Goal: Check status

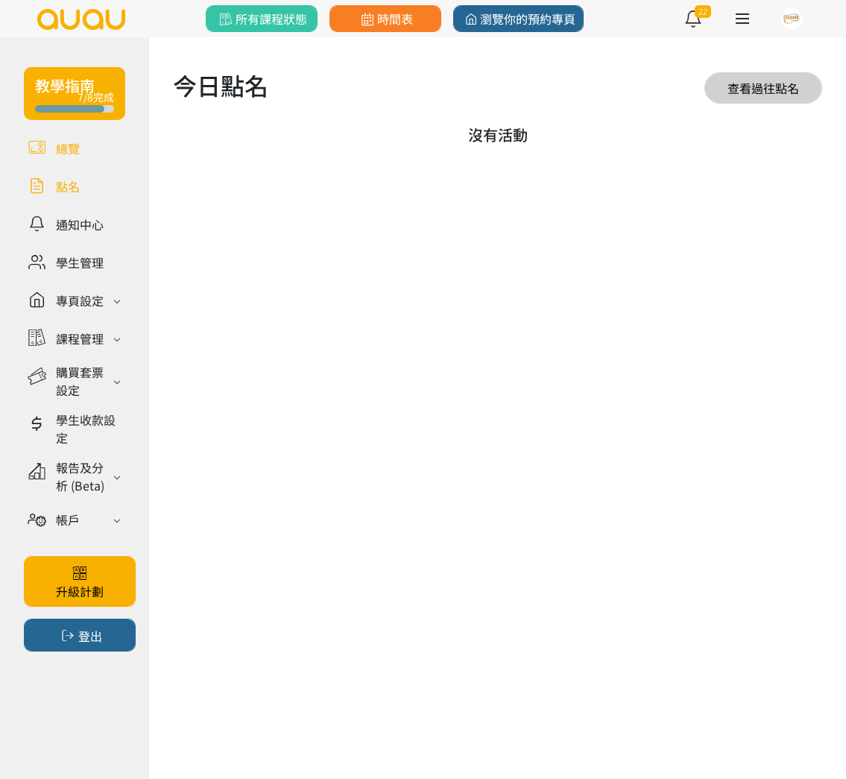
click at [75, 151] on link at bounding box center [74, 148] width 101 height 26
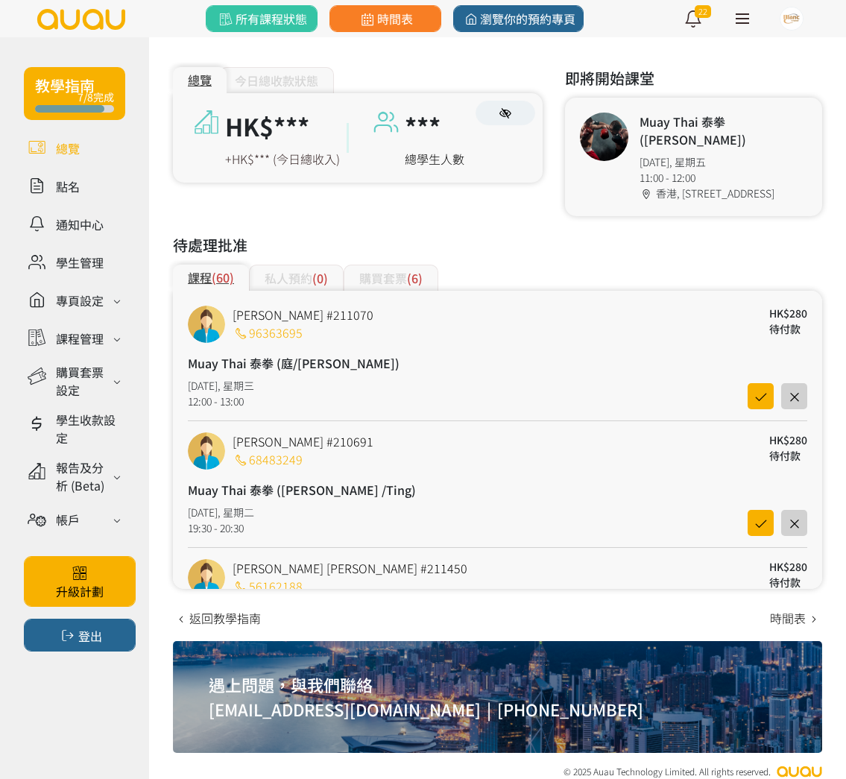
click at [276, 18] on span "所有課程狀態" at bounding box center [261, 19] width 90 height 18
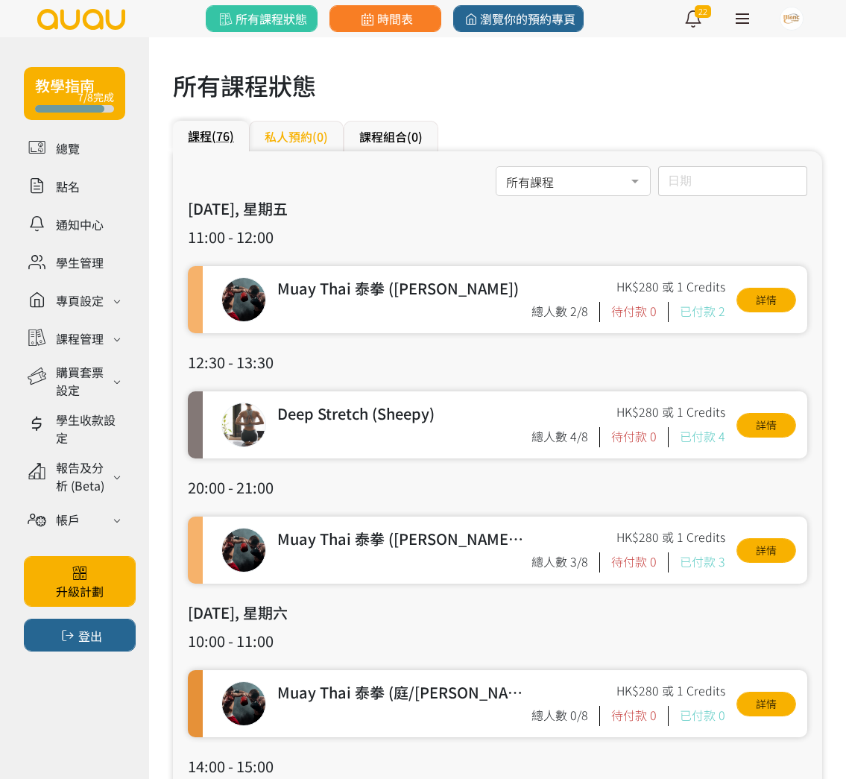
click at [314, 138] on span "(0)" at bounding box center [320, 136] width 16 height 18
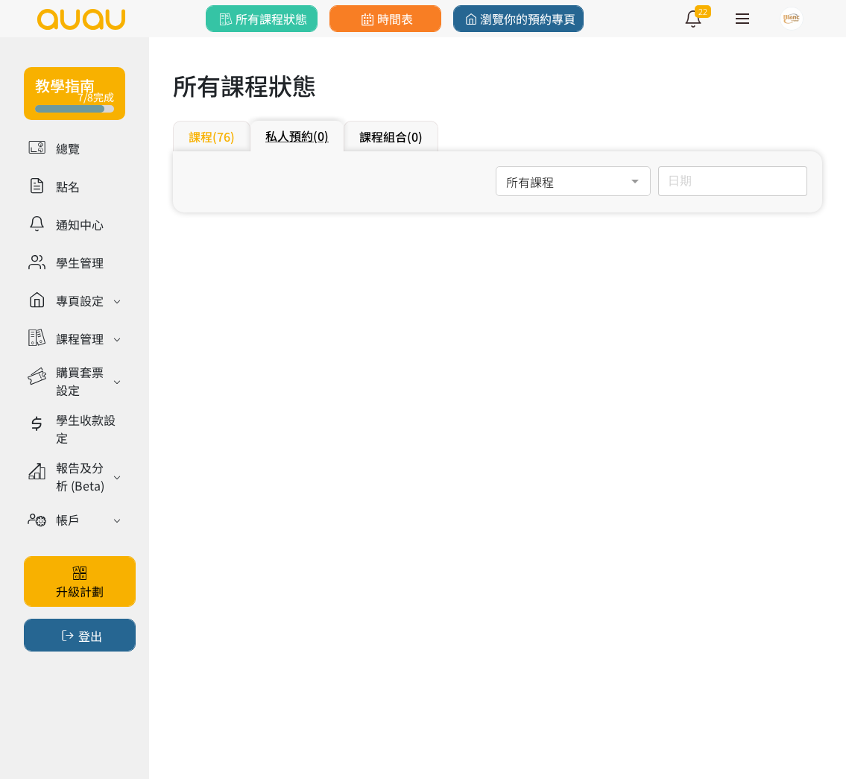
click at [230, 143] on span "(76)" at bounding box center [223, 136] width 22 height 18
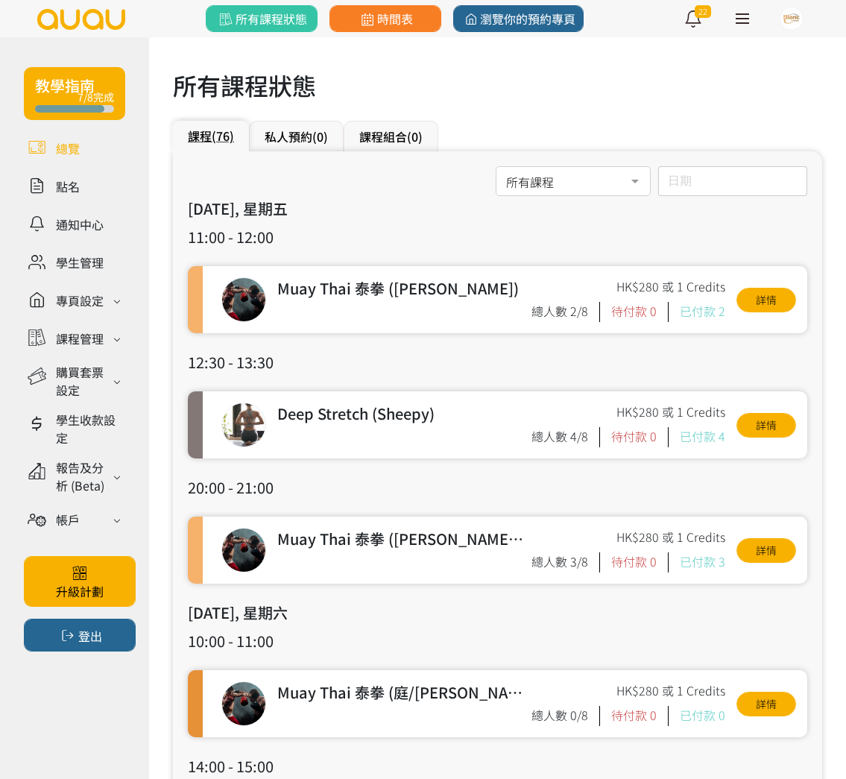
click at [75, 155] on link at bounding box center [74, 148] width 101 height 26
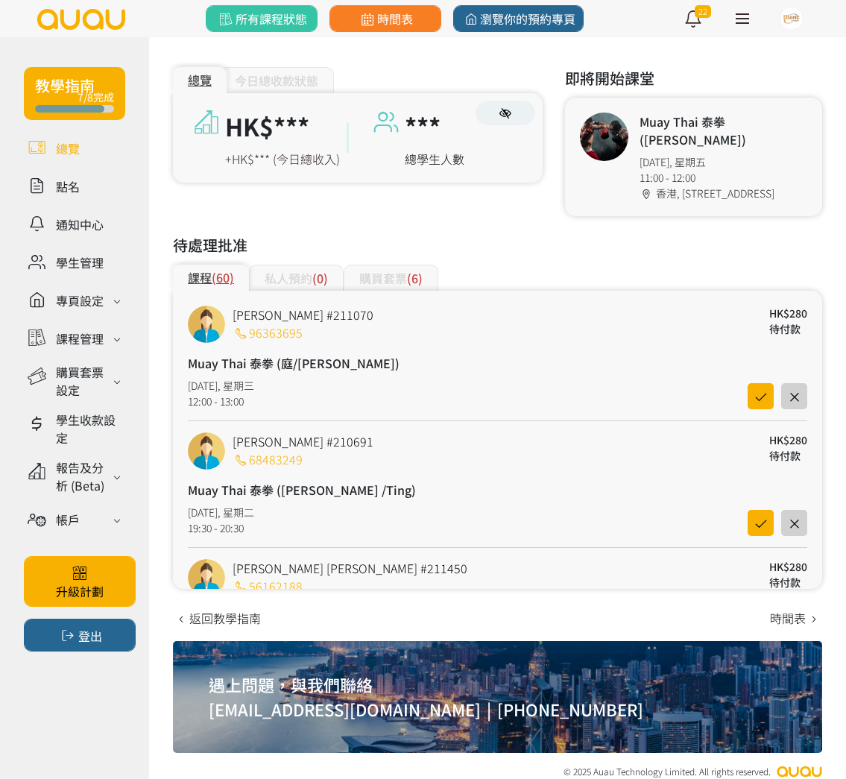
click at [73, 193] on link at bounding box center [74, 186] width 101 height 26
